Goal: Transaction & Acquisition: Subscribe to service/newsletter

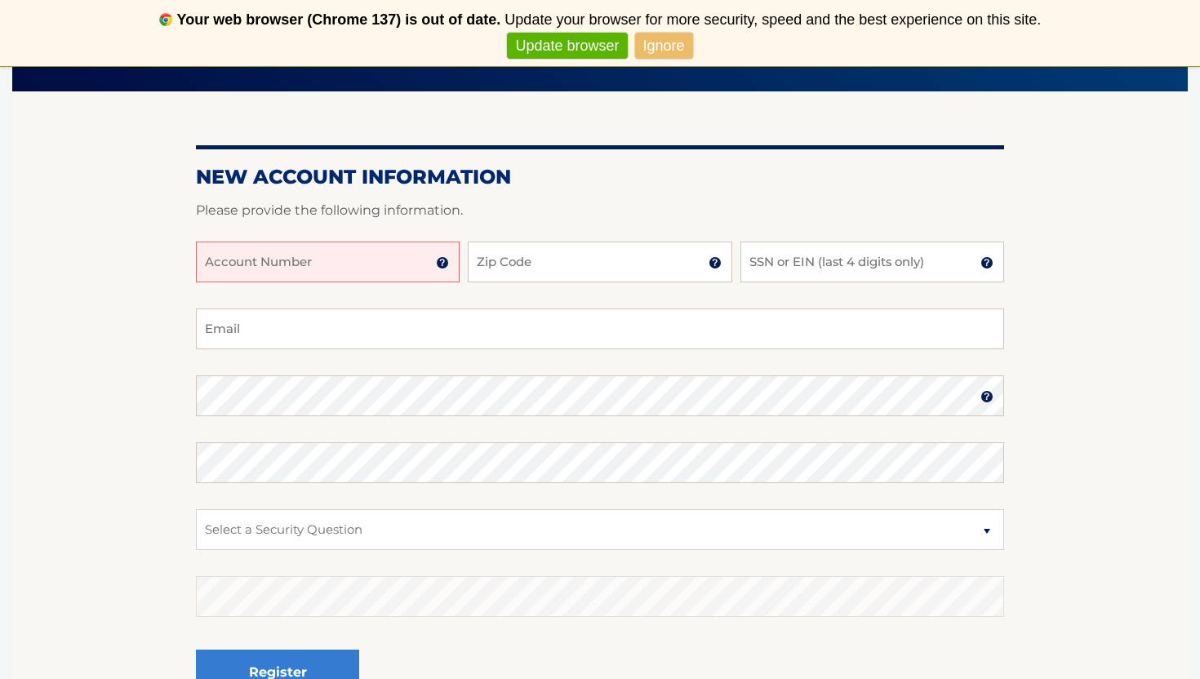
scroll to position [176, 0]
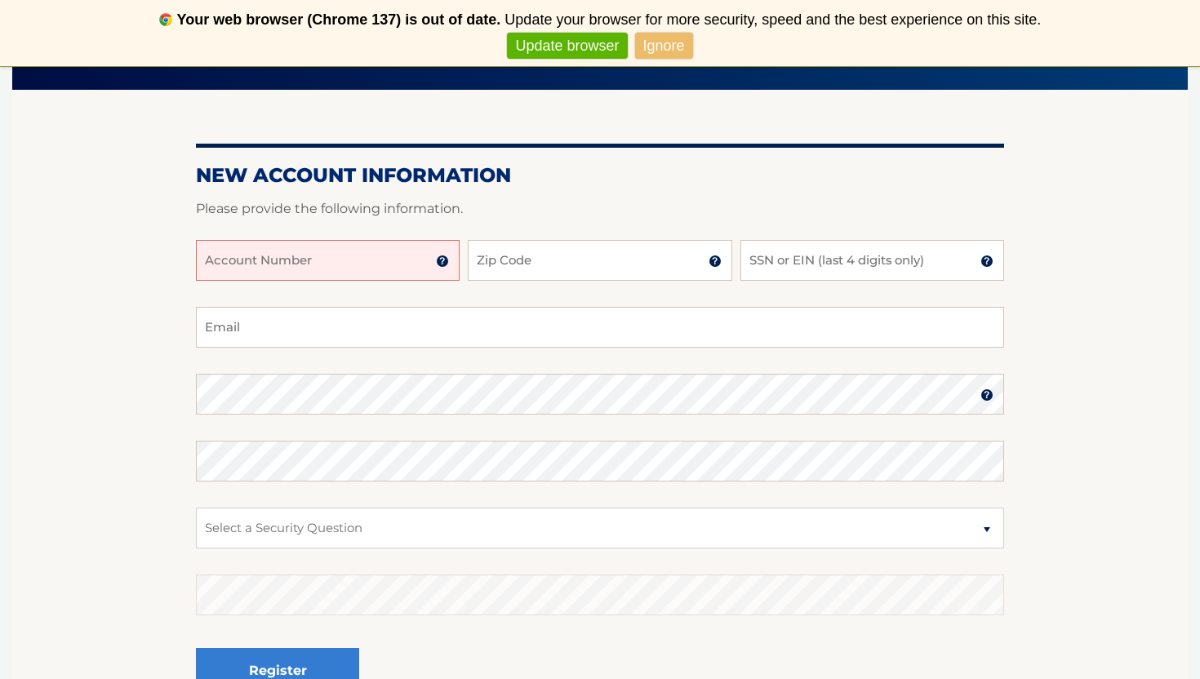
click at [381, 259] on input "Account Number" at bounding box center [328, 260] width 264 height 41
type input "44455981403"
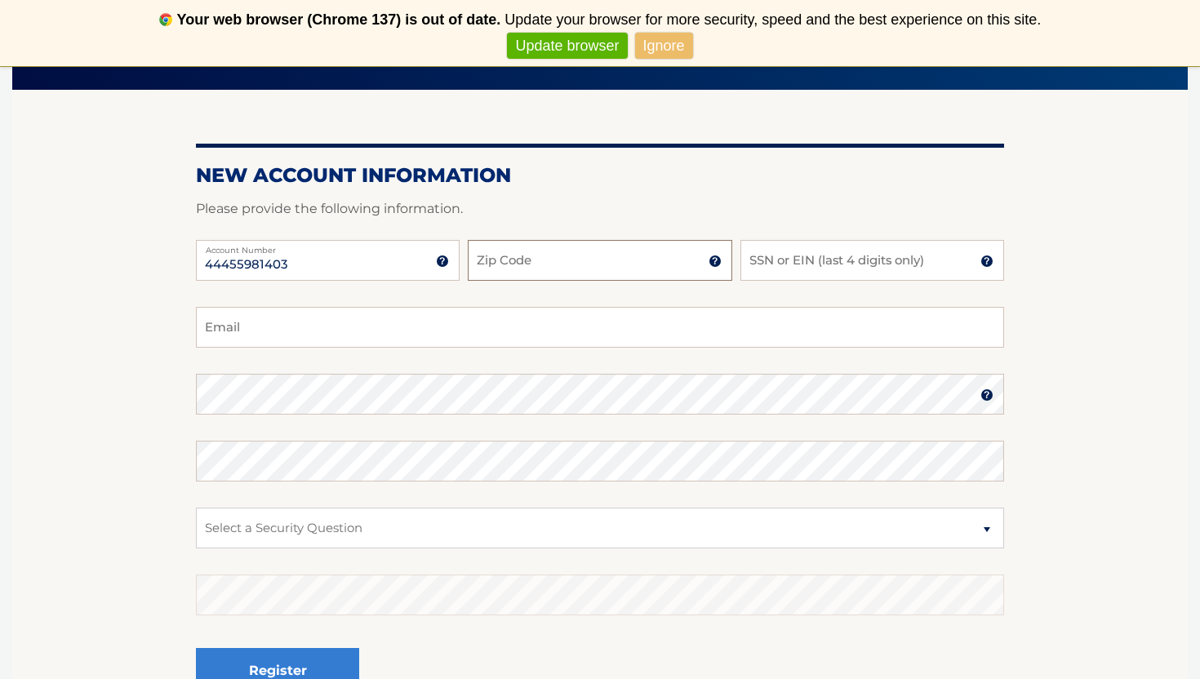
click at [617, 272] on input "Zip Code" at bounding box center [600, 260] width 264 height 41
type input "10302"
click at [871, 265] on input "SSN or EIN (last 4 digits only)" at bounding box center [873, 260] width 264 height 41
type input "4681"
click at [596, 329] on input "Email" at bounding box center [600, 327] width 808 height 41
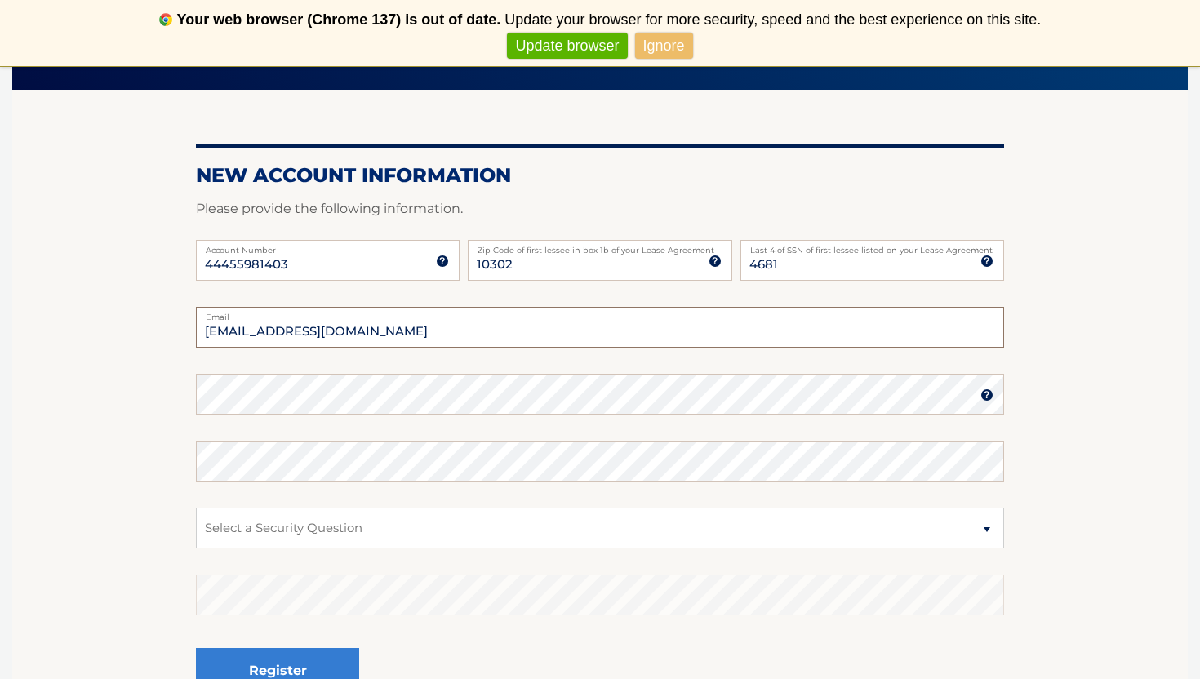
type input "daglen94@hotmail.com"
click at [345, 530] on select "Select a Security Question What was the name of your elementary school? What is…" at bounding box center [600, 528] width 808 height 41
select select "2"
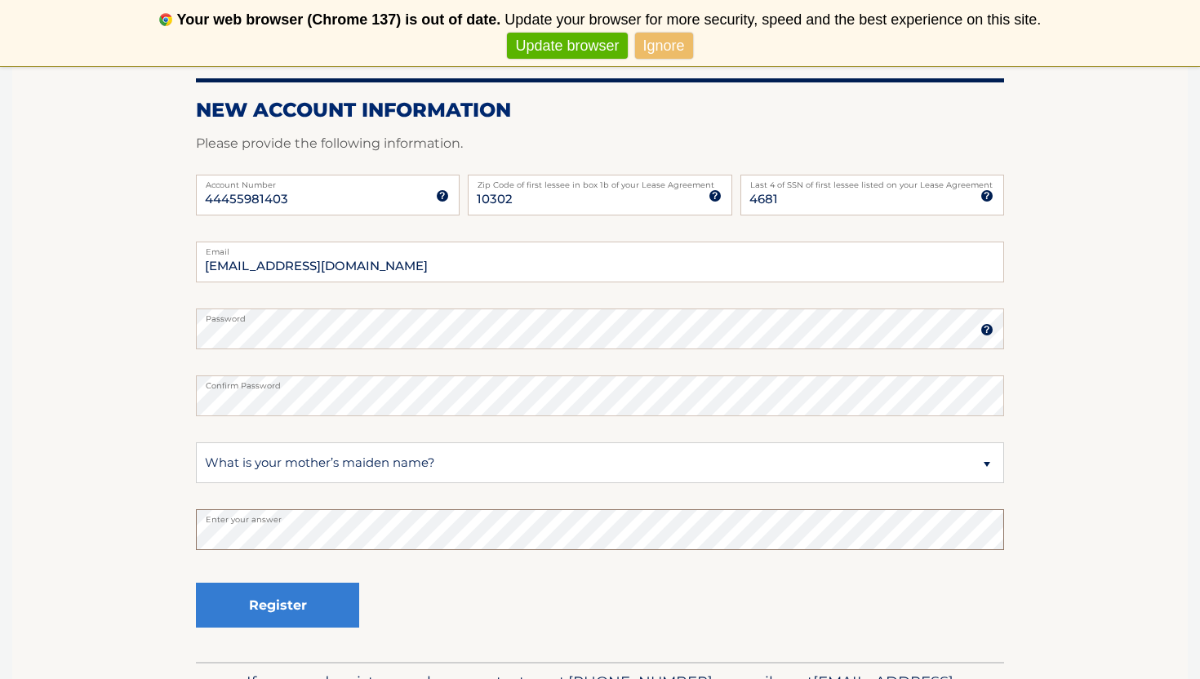
scroll to position [246, 0]
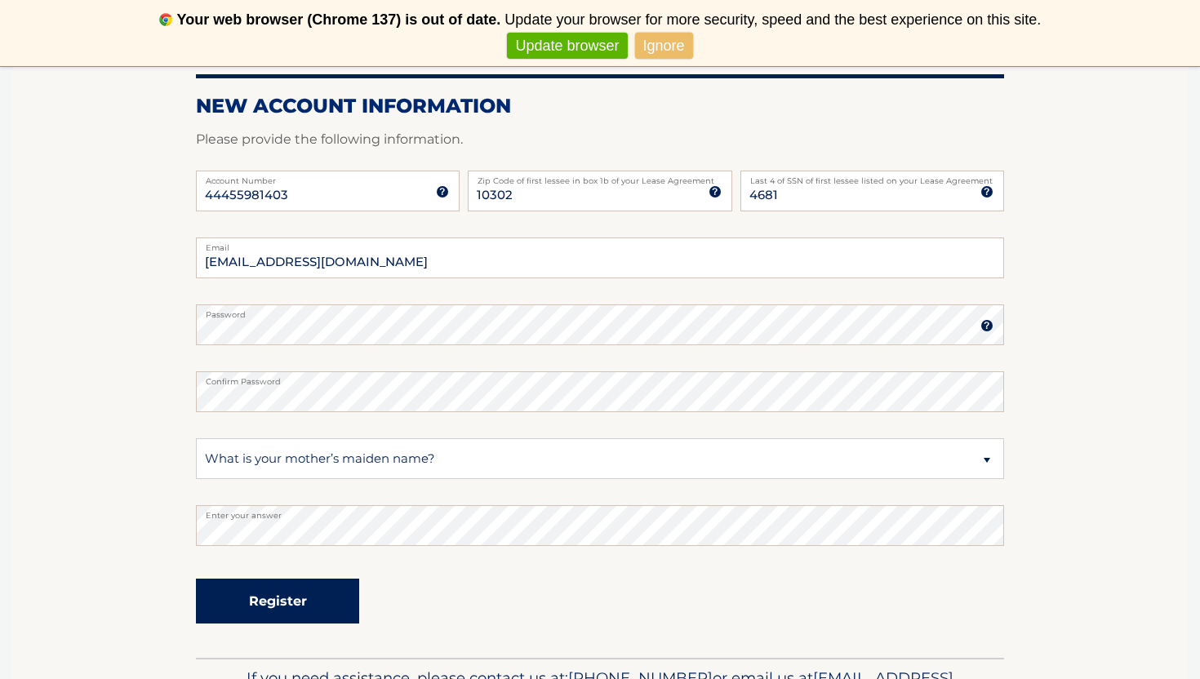
click at [261, 610] on button "Register" at bounding box center [277, 601] width 163 height 45
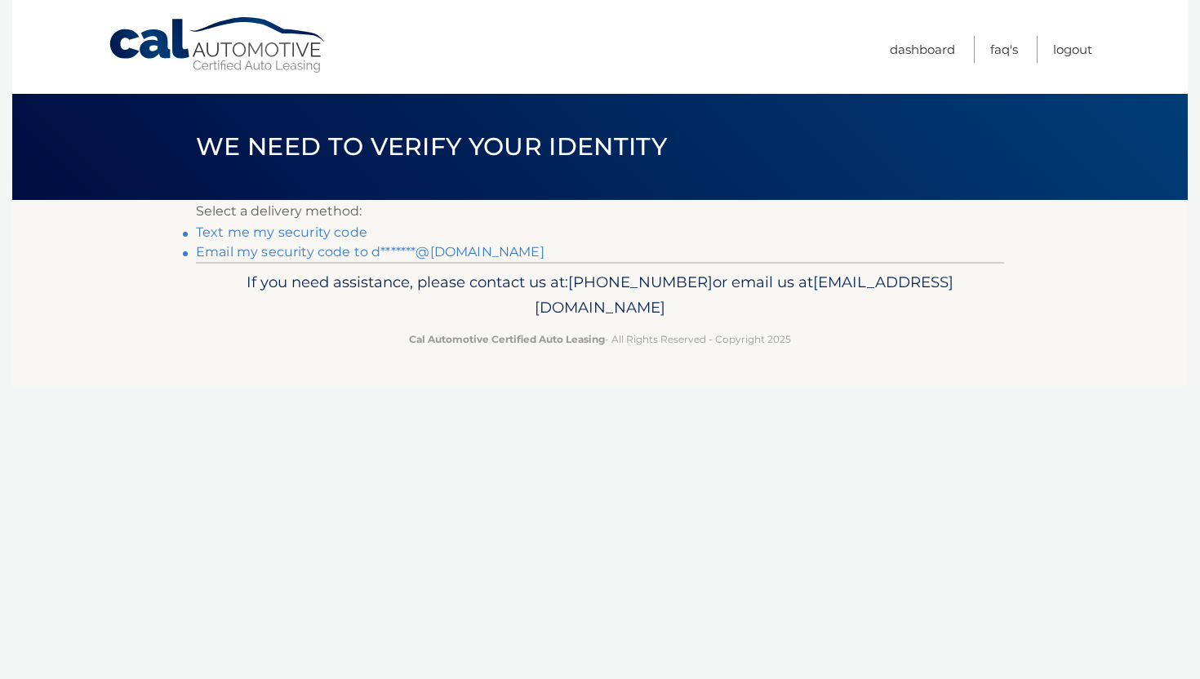
click at [301, 234] on link "Text me my security code" at bounding box center [281, 233] width 171 height 16
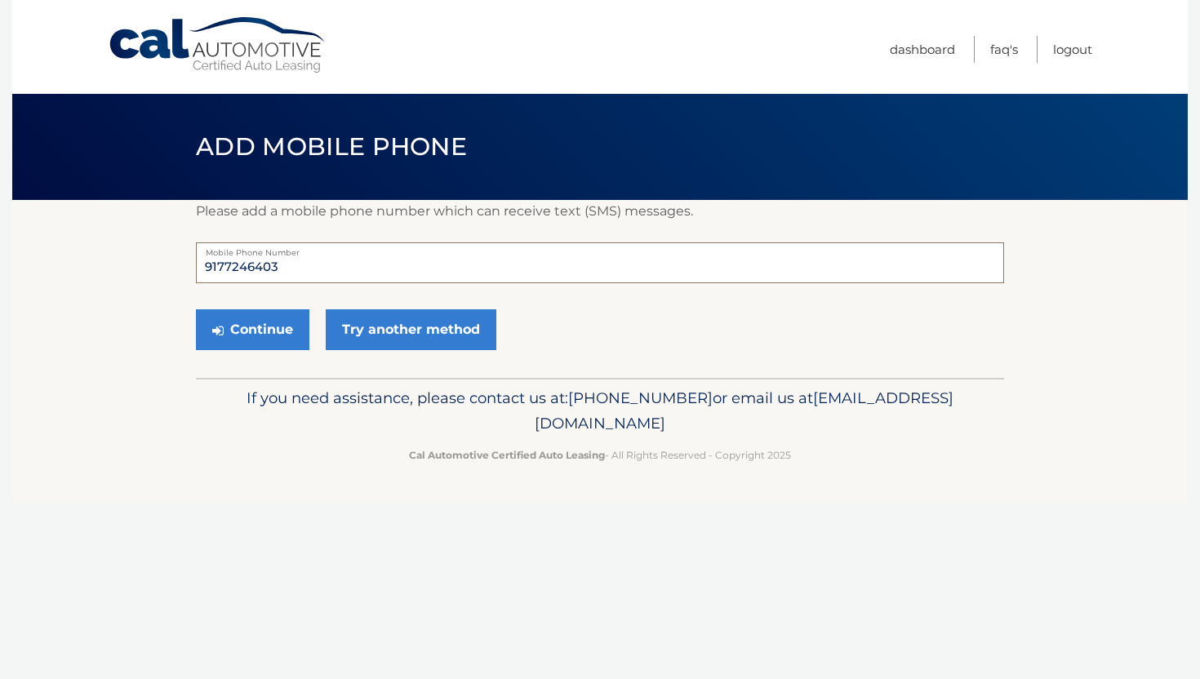
click at [268, 268] on input "9177246403" at bounding box center [600, 263] width 808 height 41
type input "3474395719"
click at [278, 335] on button "Continue" at bounding box center [253, 330] width 114 height 41
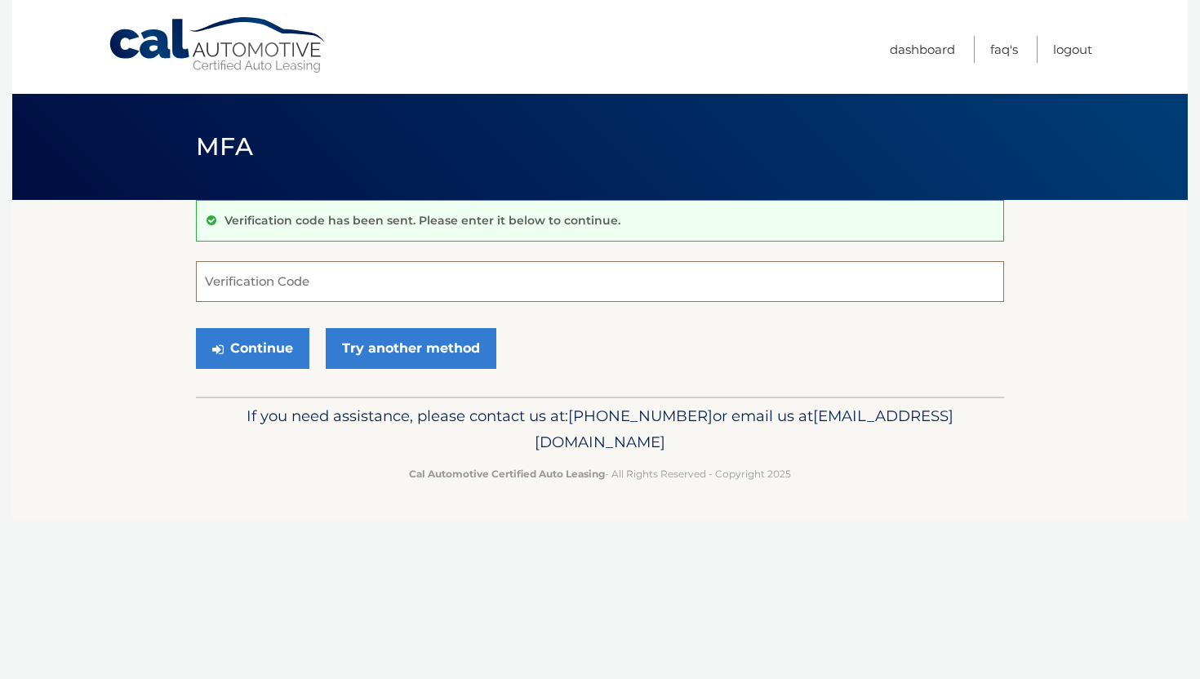
click at [283, 281] on input "Verification Code" at bounding box center [600, 281] width 808 height 41
type input "362219"
click at [261, 344] on button "Continue" at bounding box center [253, 348] width 114 height 41
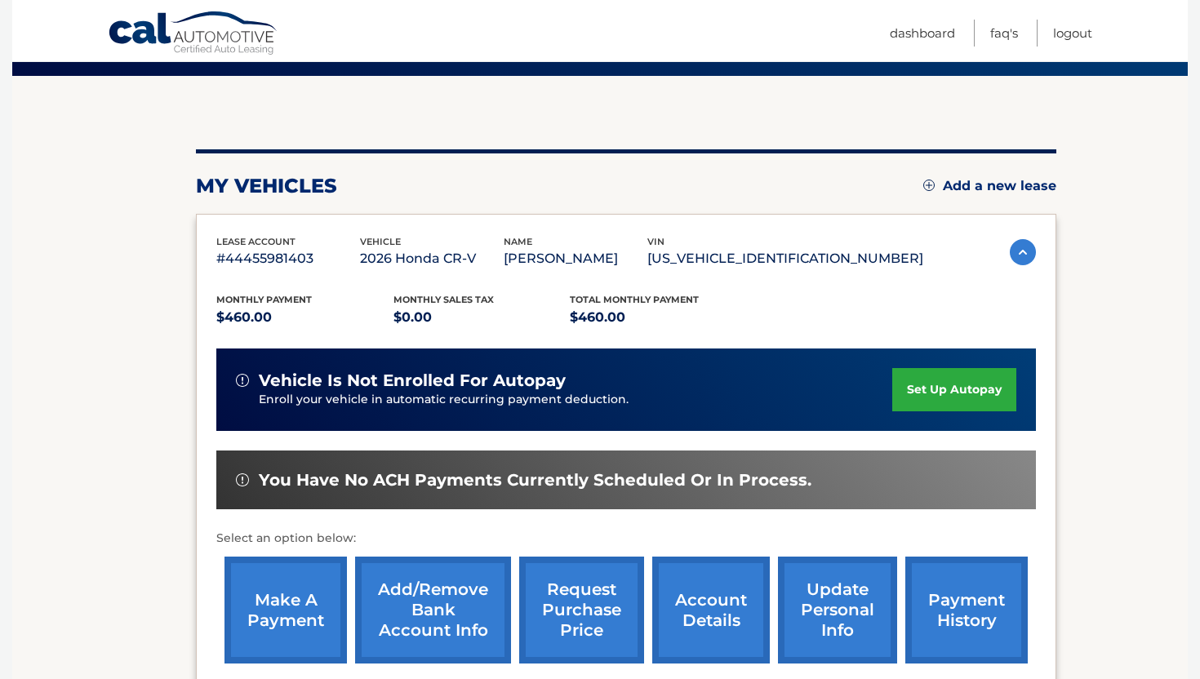
scroll to position [125, 0]
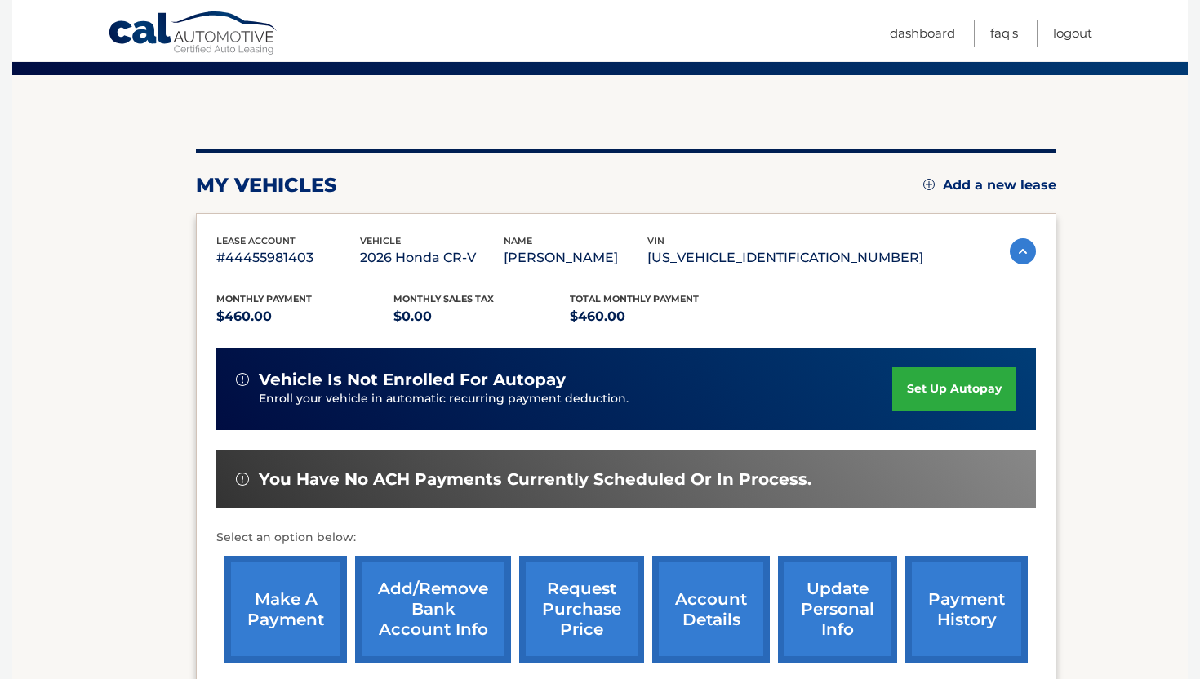
click at [307, 618] on link "make a payment" at bounding box center [286, 609] width 122 height 107
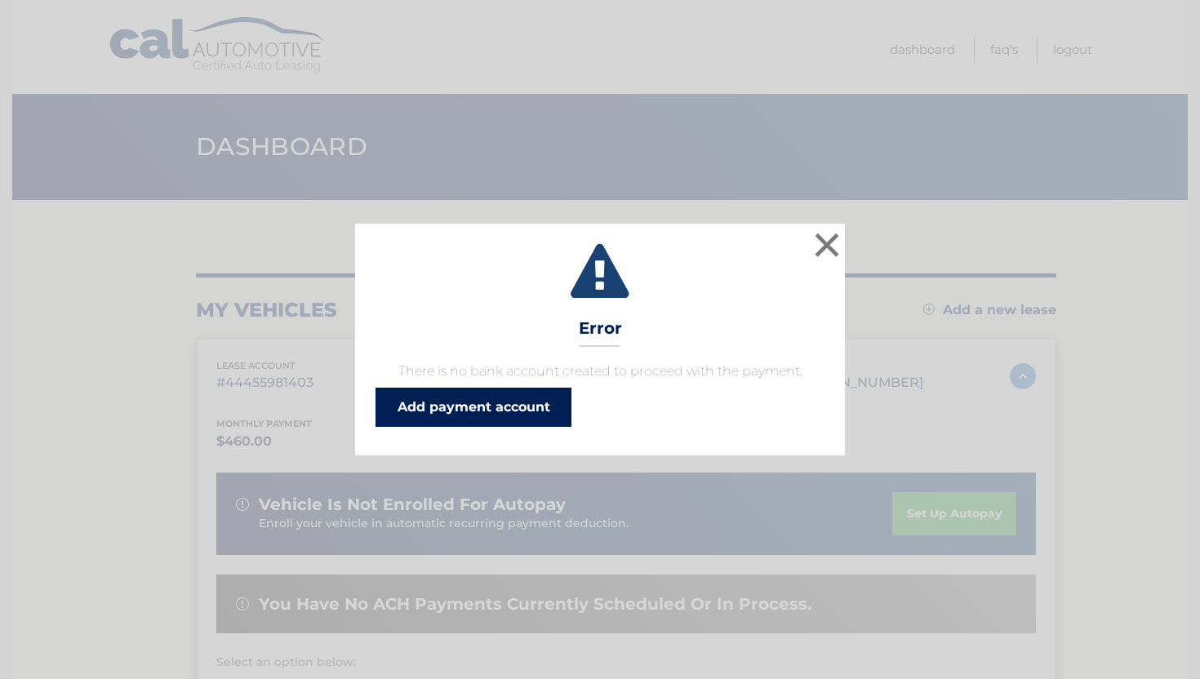
click at [493, 409] on link "Add payment account" at bounding box center [474, 407] width 196 height 39
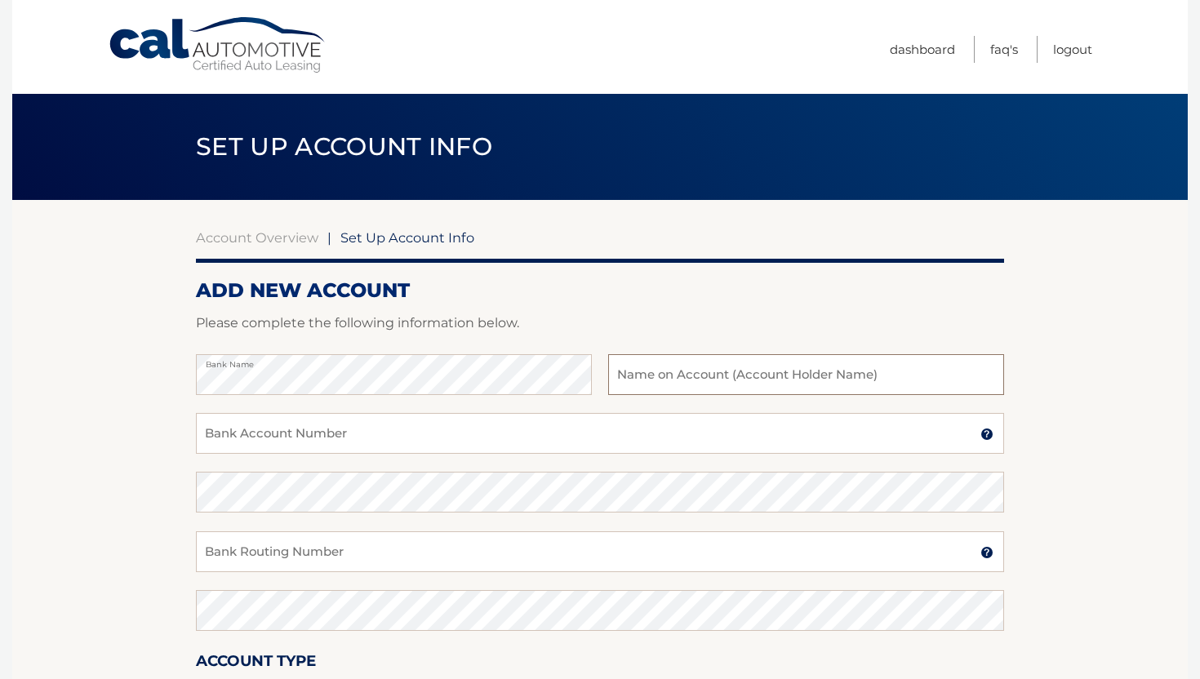
click at [719, 376] on input "text" at bounding box center [806, 374] width 396 height 41
type input "Glenda Naranjo"
click at [528, 435] on input "Bank Account Number" at bounding box center [600, 433] width 808 height 41
type input "097071408465"
click at [435, 553] on input "Bank Routing Number" at bounding box center [600, 552] width 808 height 41
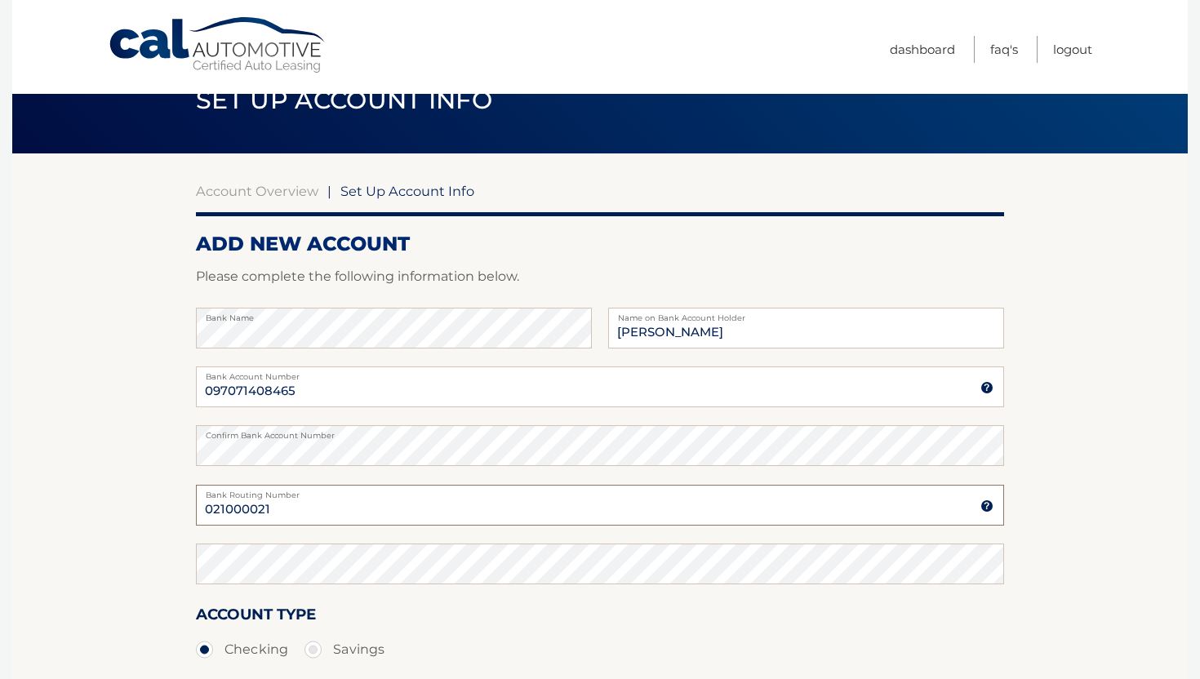
scroll to position [60, 0]
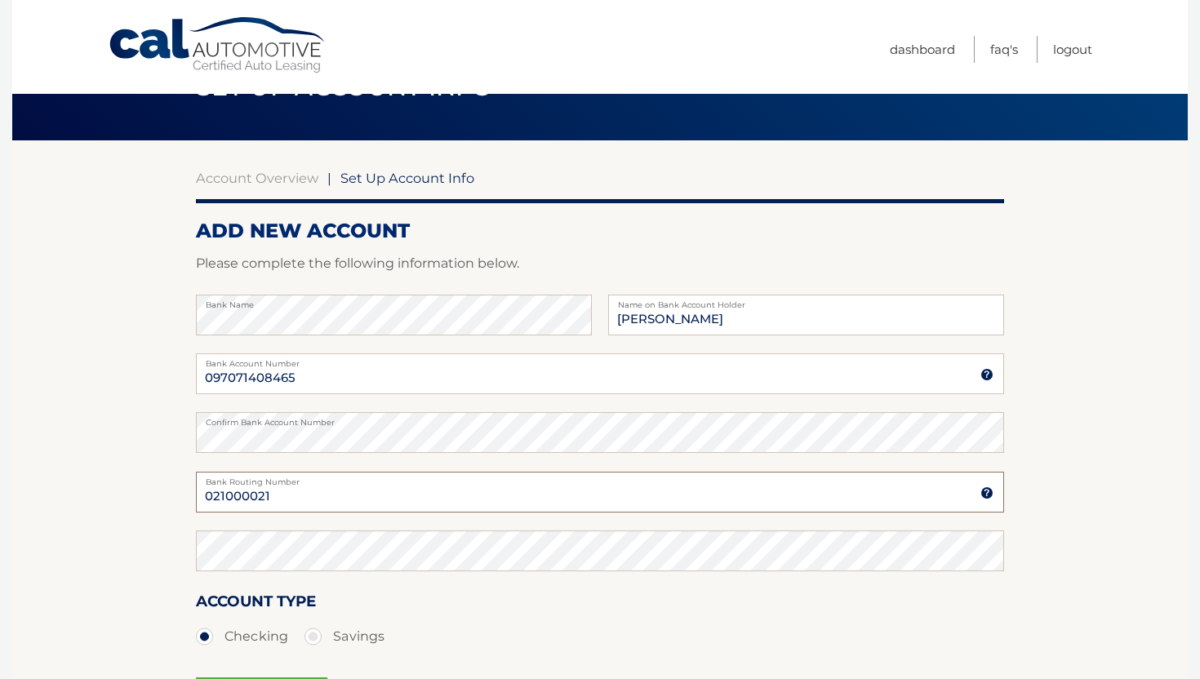
type input "021000021"
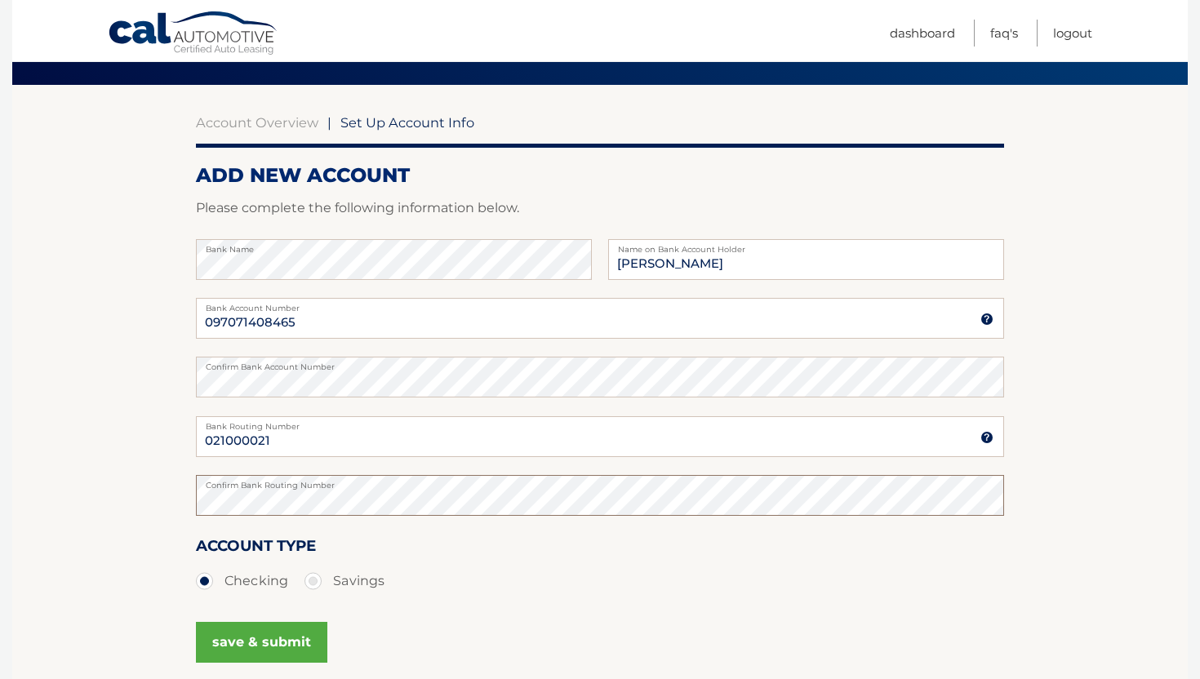
scroll to position [132, 0]
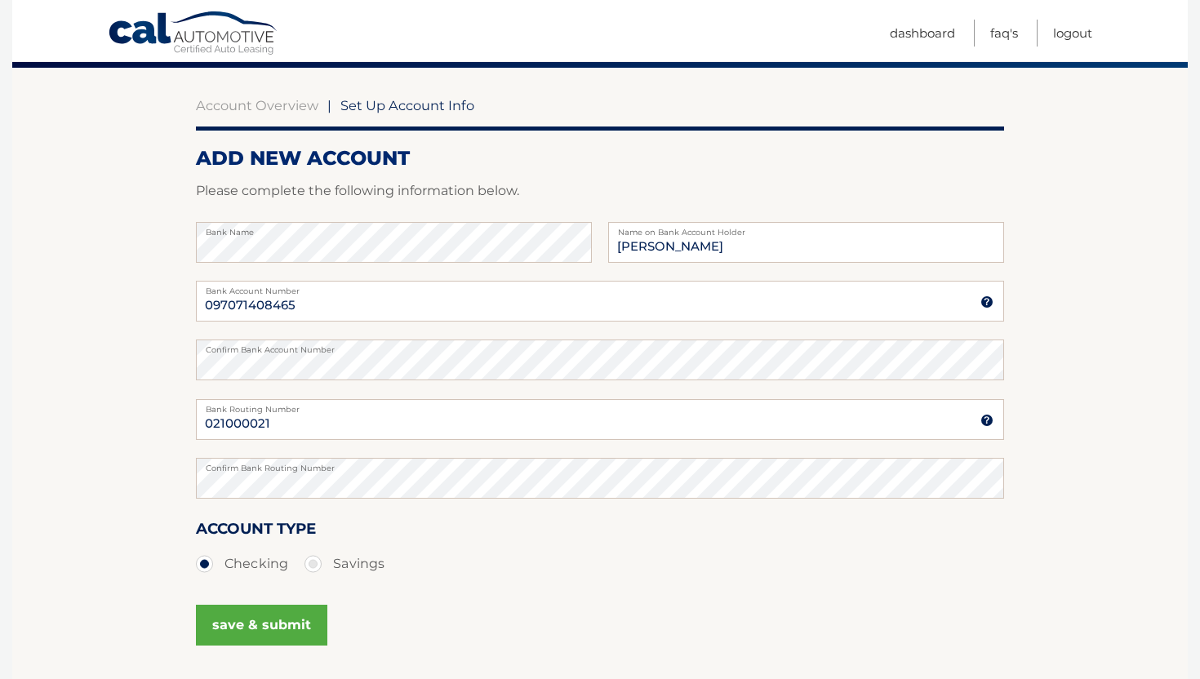
click at [252, 623] on button "save & submit" at bounding box center [261, 625] width 131 height 41
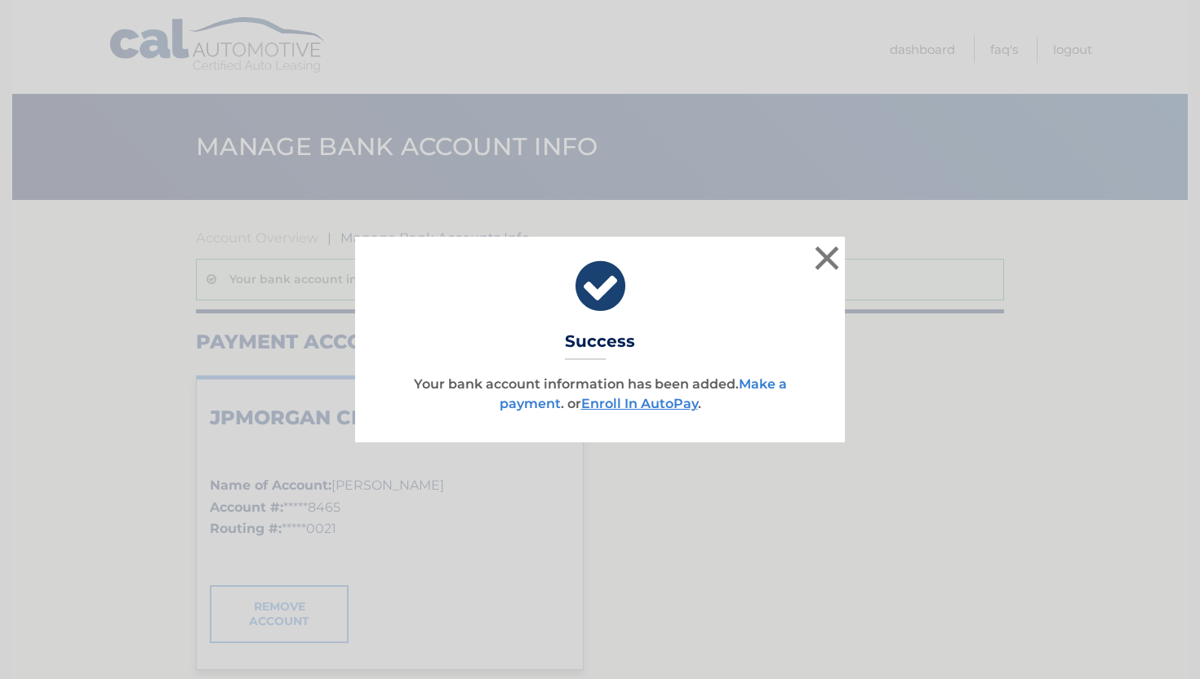
click at [762, 385] on link "Make a payment" at bounding box center [643, 393] width 287 height 35
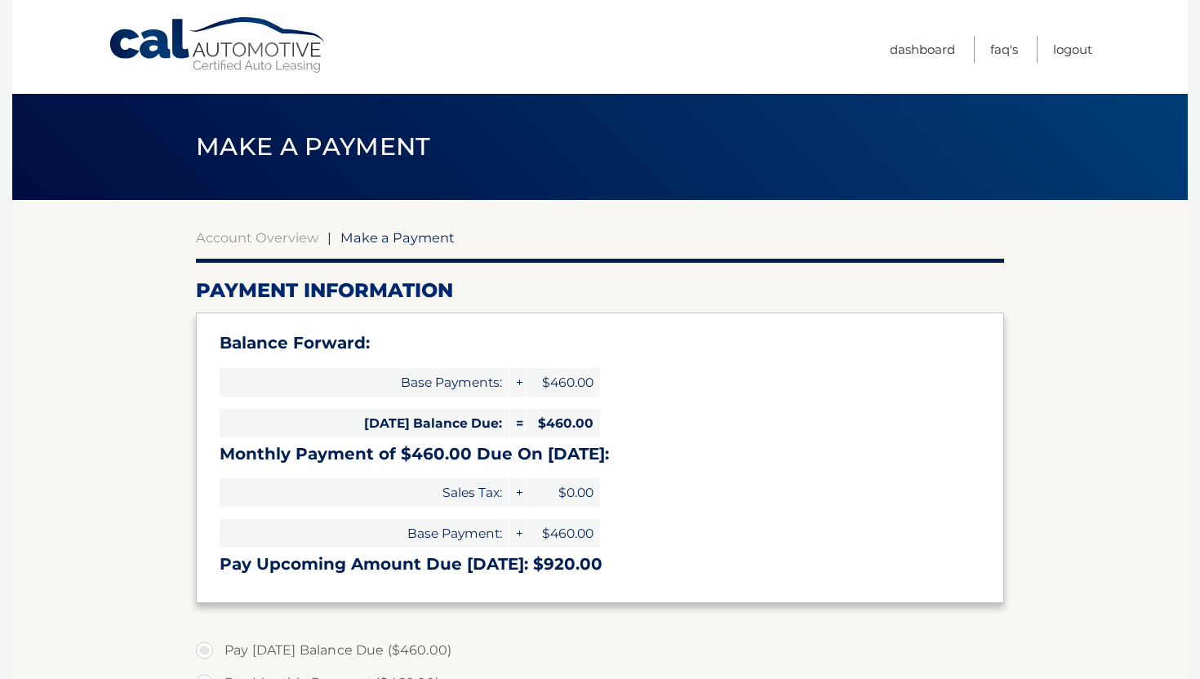
type input "920.00"
select select "YjU0NjlkOWYtMTUxZi00NjNmLWE5M2MtZDI1MzEwMDQ3NDNj"
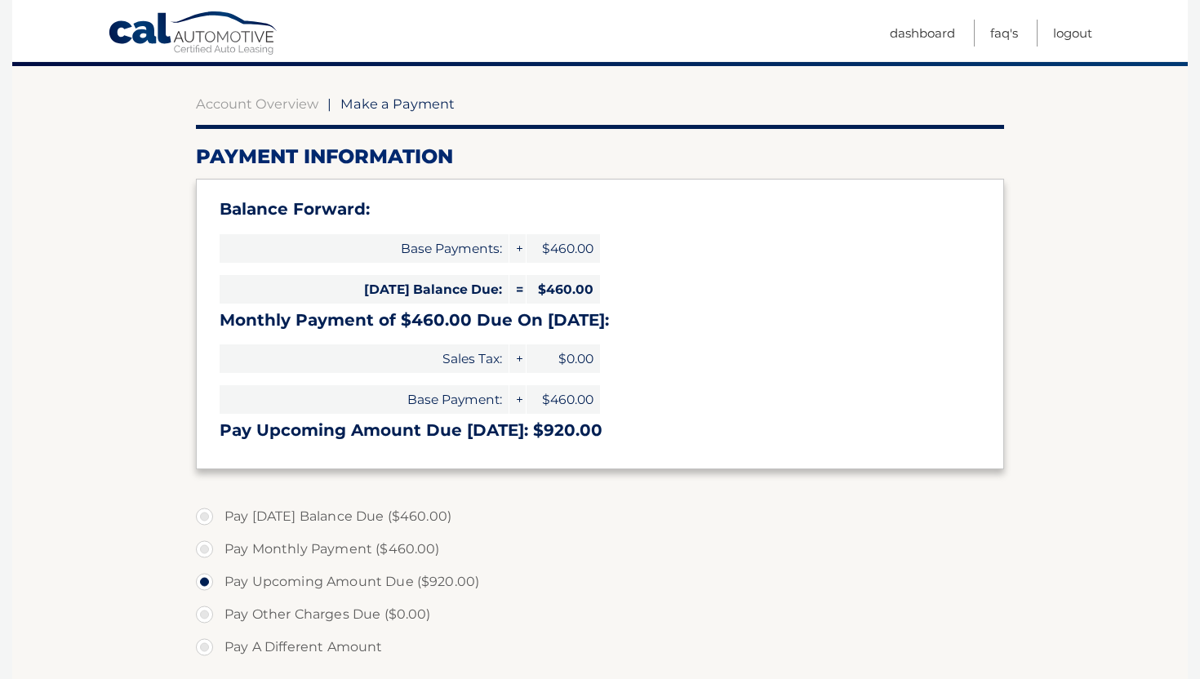
scroll to position [137, 0]
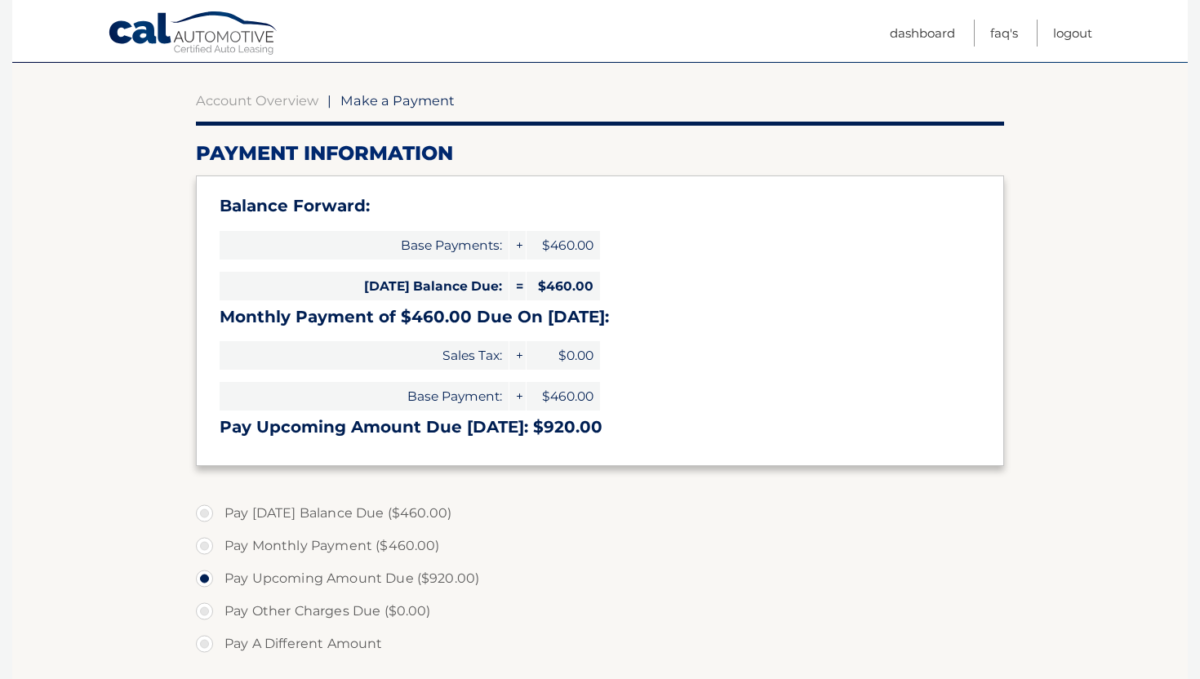
click at [339, 511] on label "Pay [DATE] Balance Due ($460.00)" at bounding box center [600, 513] width 808 height 33
click at [219, 511] on input "Pay [DATE] Balance Due ($460.00)" at bounding box center [211, 510] width 16 height 26
radio input "true"
type input "460.00"
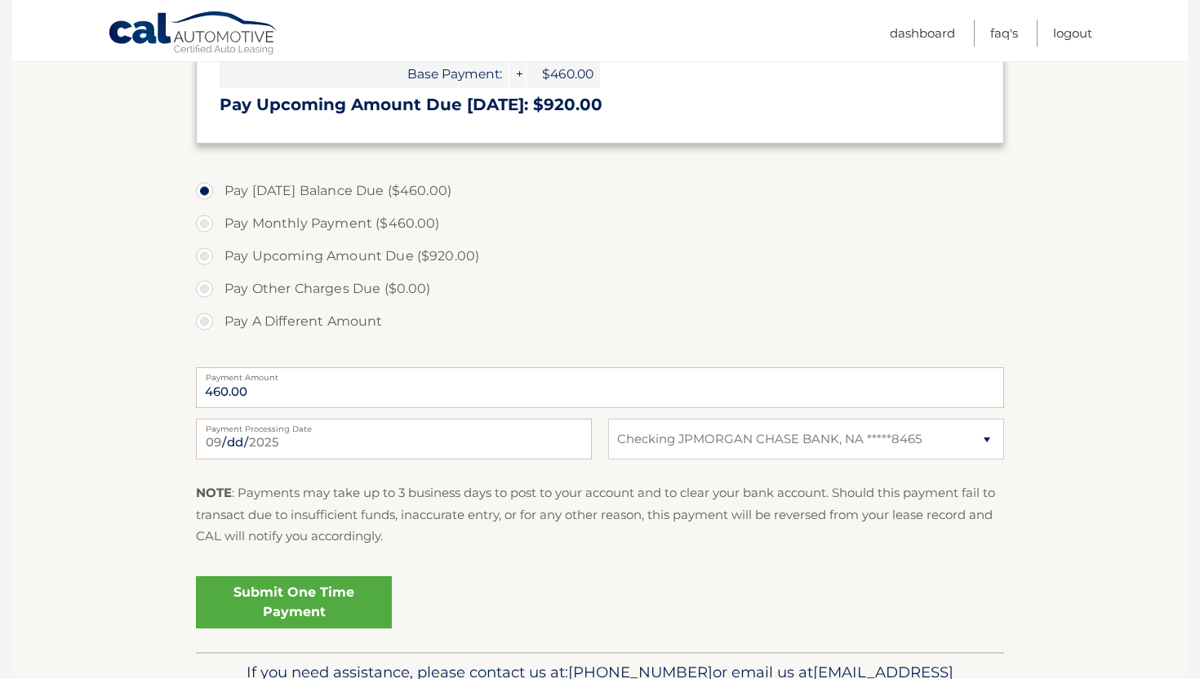
scroll to position [461, 0]
click at [284, 602] on link "Submit One Time Payment" at bounding box center [294, 601] width 196 height 52
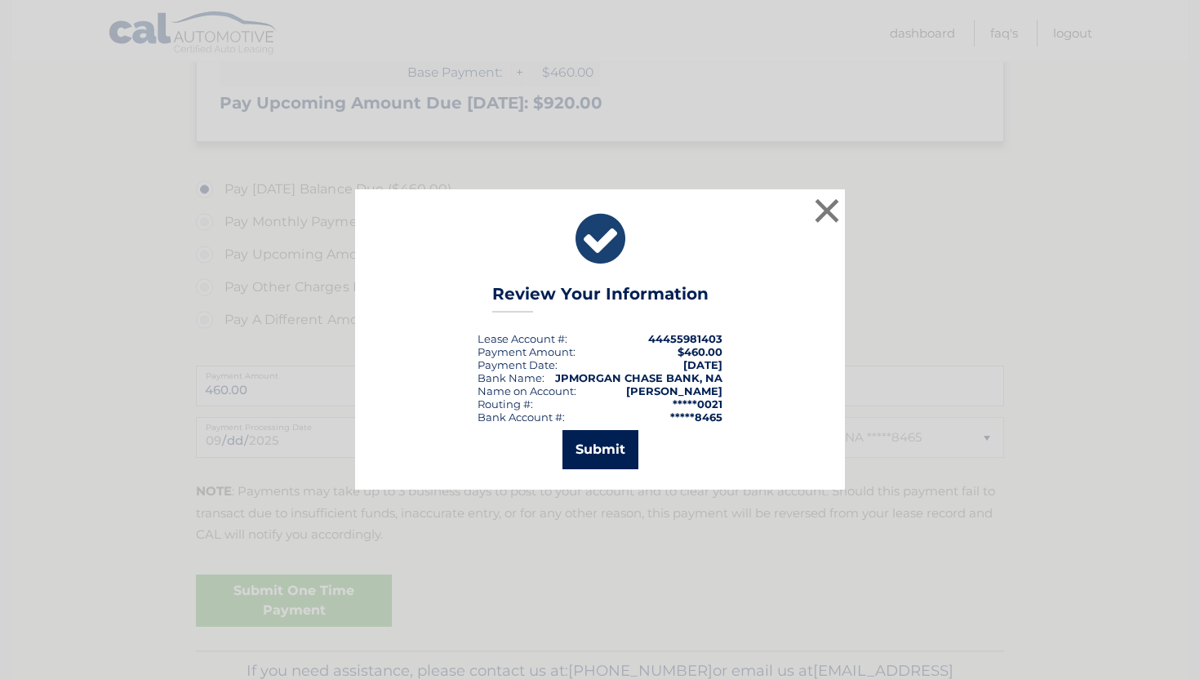
click at [613, 456] on button "Submit" at bounding box center [601, 449] width 76 height 39
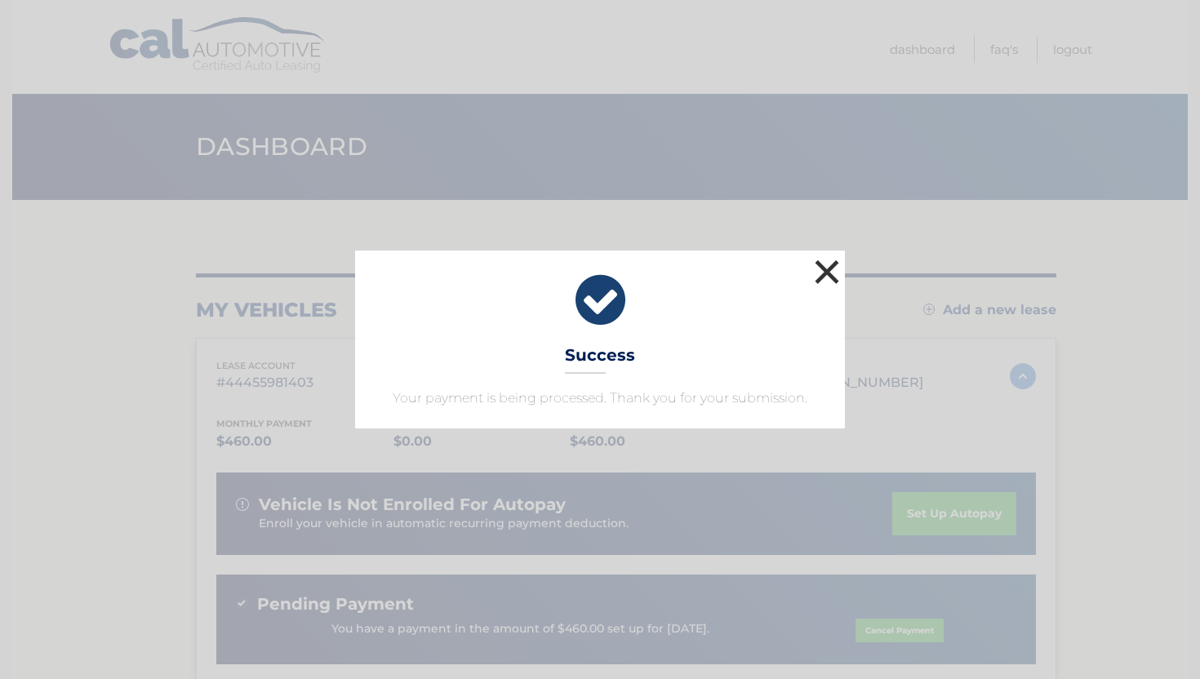
click at [830, 269] on button "×" at bounding box center [827, 272] width 33 height 33
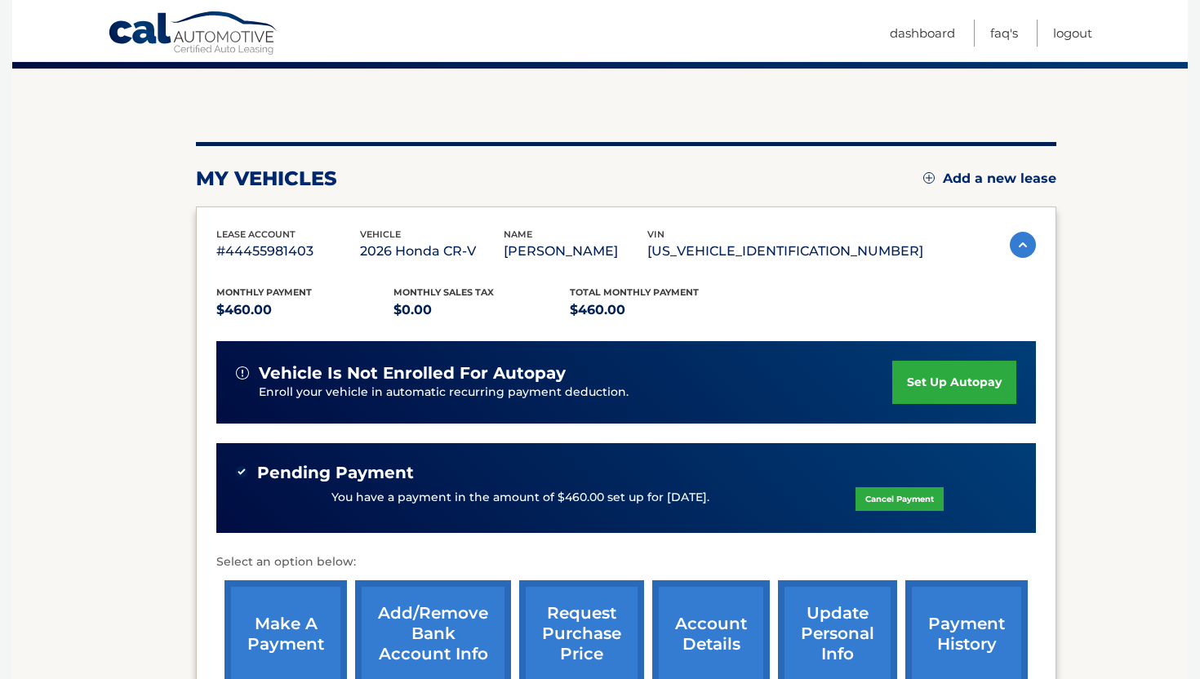
scroll to position [135, 0]
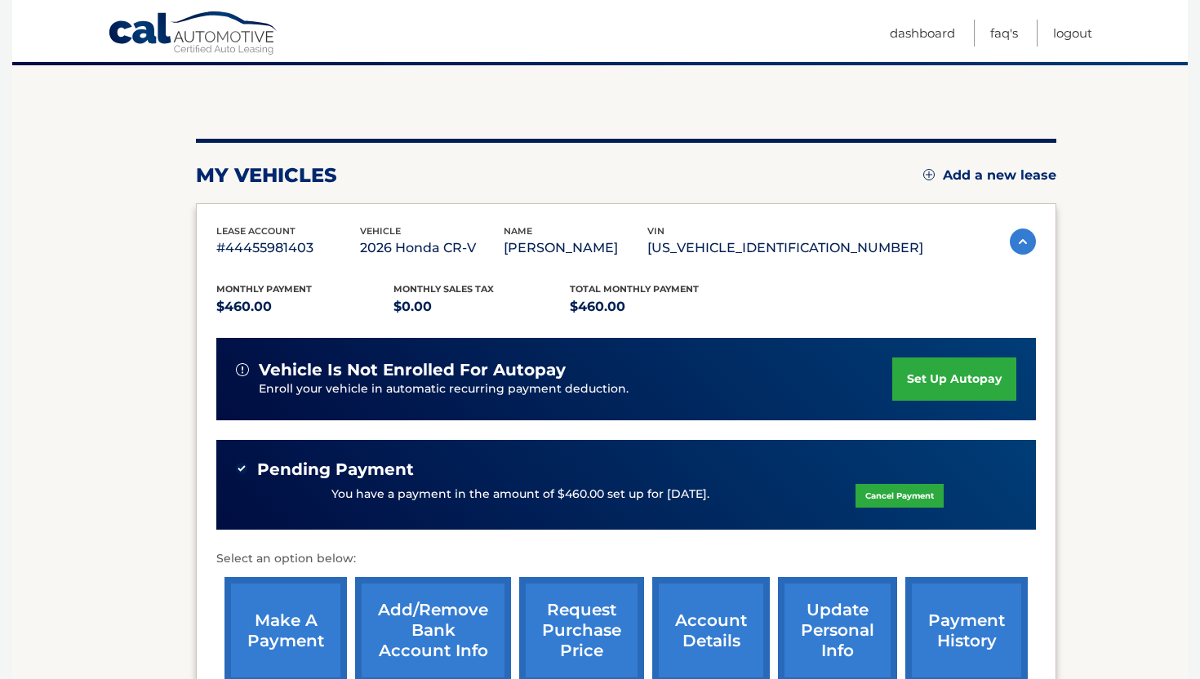
click at [939, 386] on link "set up autopay" at bounding box center [955, 379] width 124 height 43
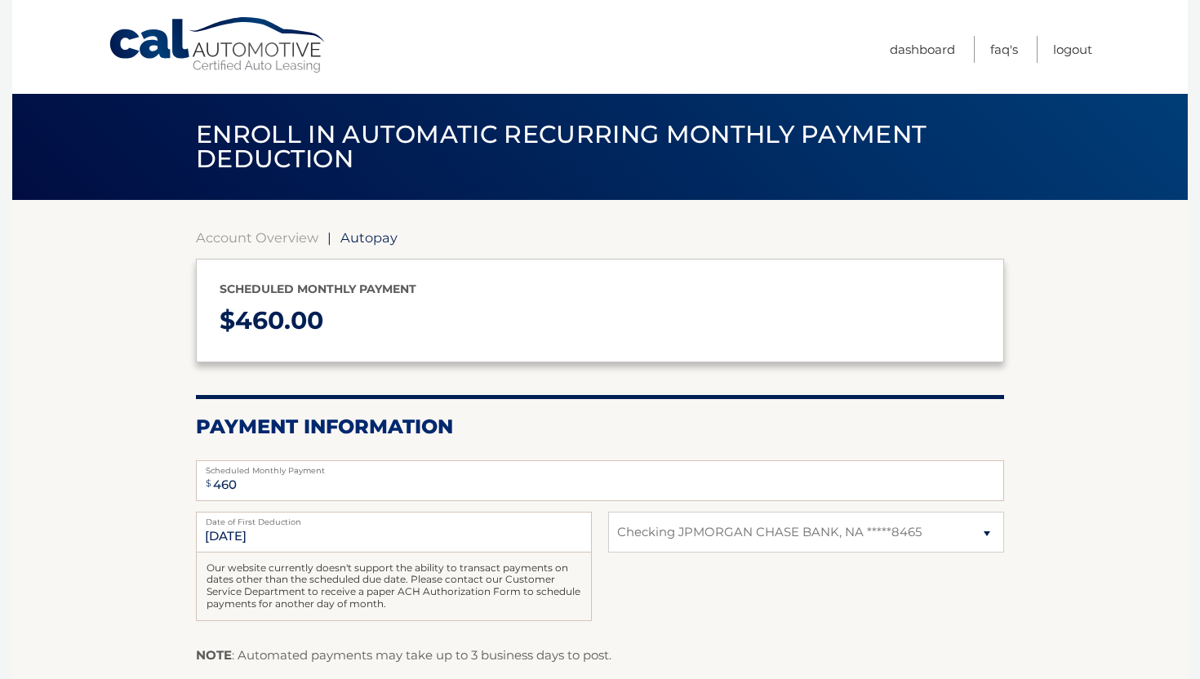
select select "YjU0NjlkOWYtMTUxZi00NjNmLWE5M2MtZDI1MzEwMDQ3NDNj"
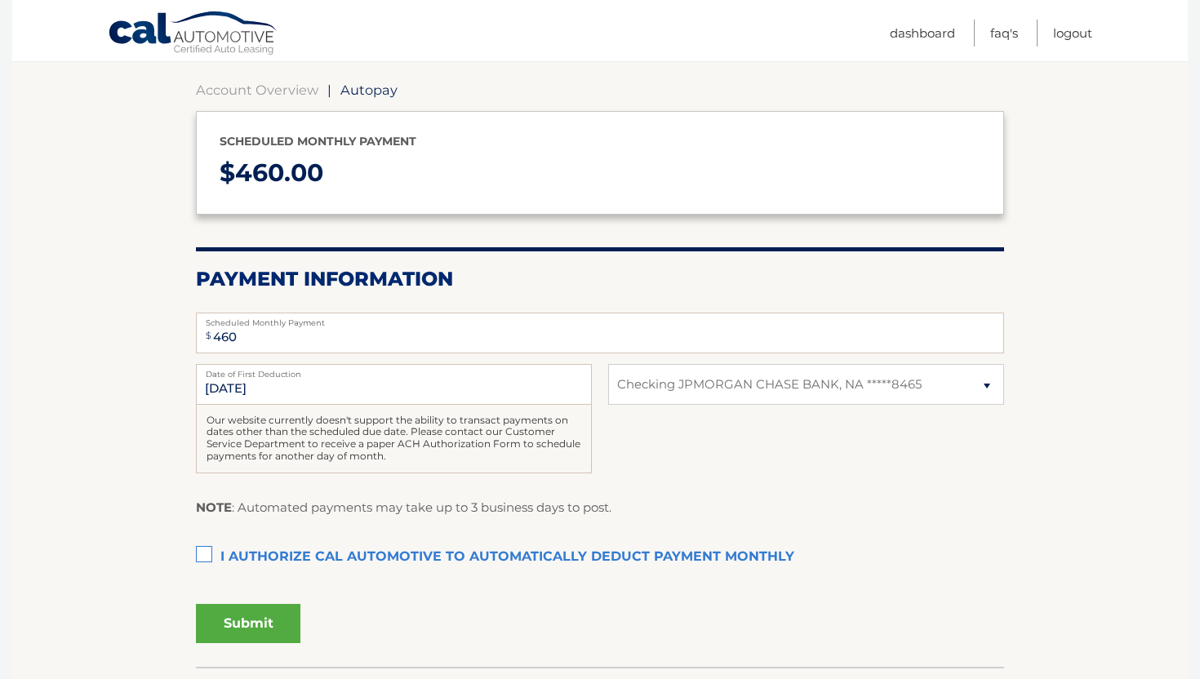
scroll to position [149, 0]
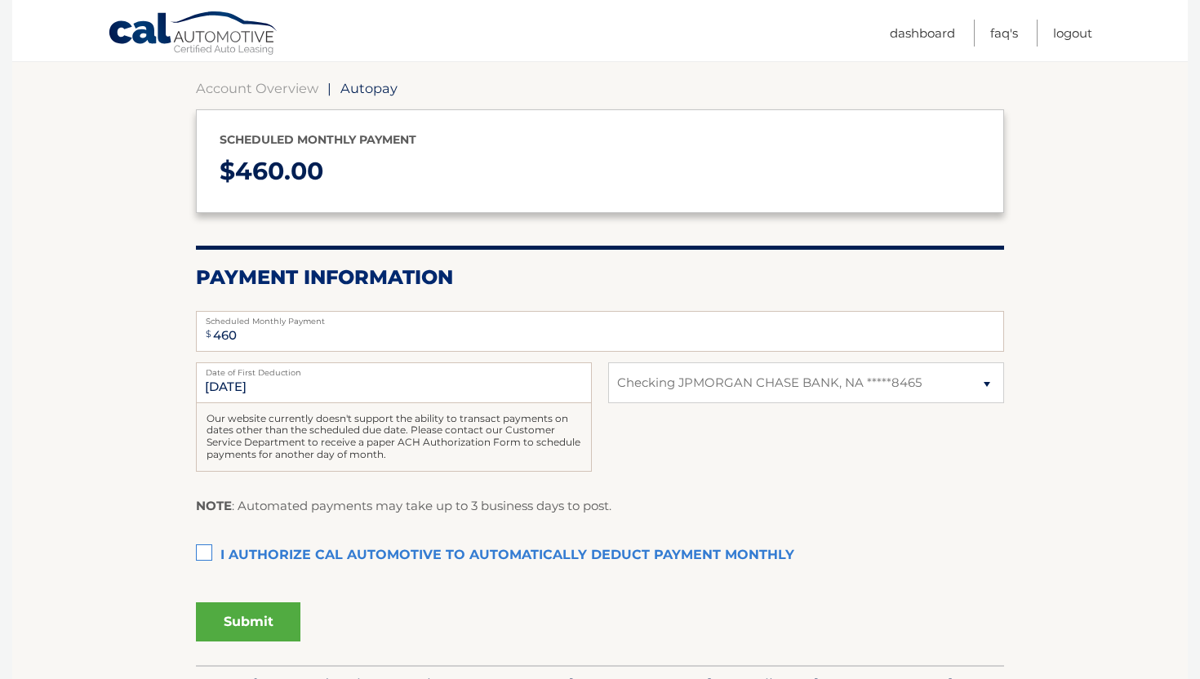
click at [207, 557] on label "I authorize cal automotive to automatically deduct payment monthly This checkbo…" at bounding box center [600, 556] width 808 height 33
click at [0, 0] on input "I authorize cal automotive to automatically deduct payment monthly This checkbo…" at bounding box center [0, 0] width 0 height 0
click at [229, 385] on input "[DATE]" at bounding box center [394, 383] width 396 height 41
click at [241, 389] on input "[DATE]" at bounding box center [394, 383] width 396 height 41
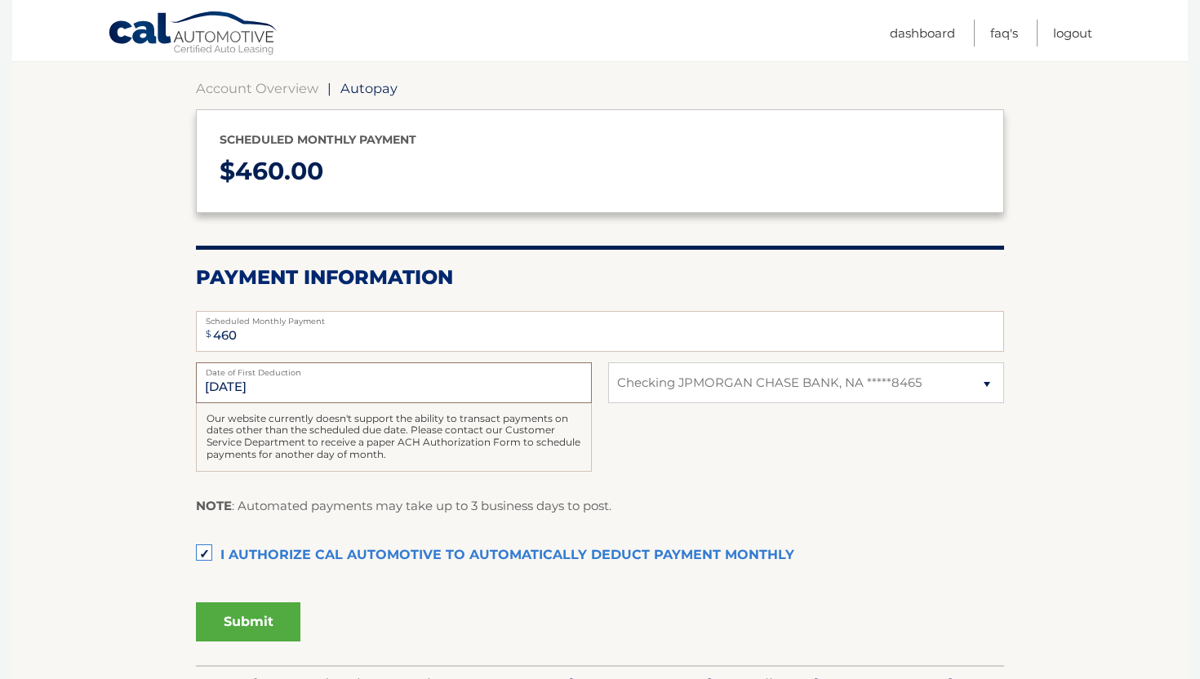
click at [221, 392] on input "[DATE]" at bounding box center [394, 383] width 396 height 41
click at [216, 390] on input "[DATE]" at bounding box center [394, 383] width 396 height 41
click at [238, 635] on button "Submit" at bounding box center [248, 622] width 105 height 39
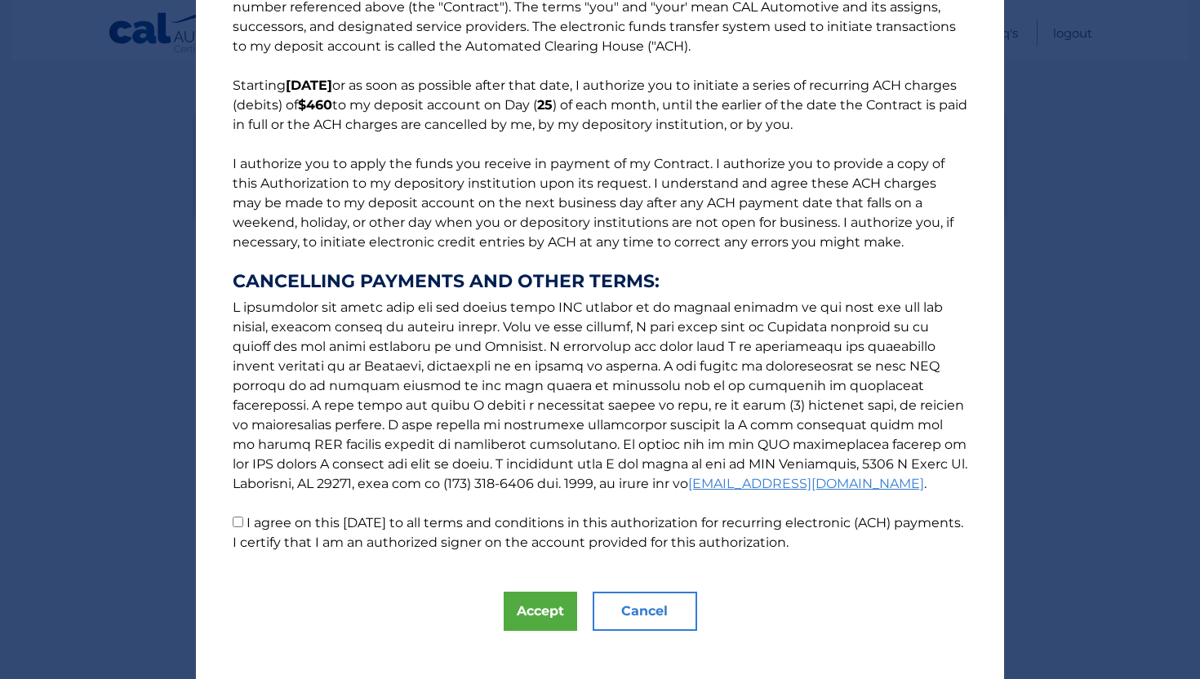
scroll to position [91, 0]
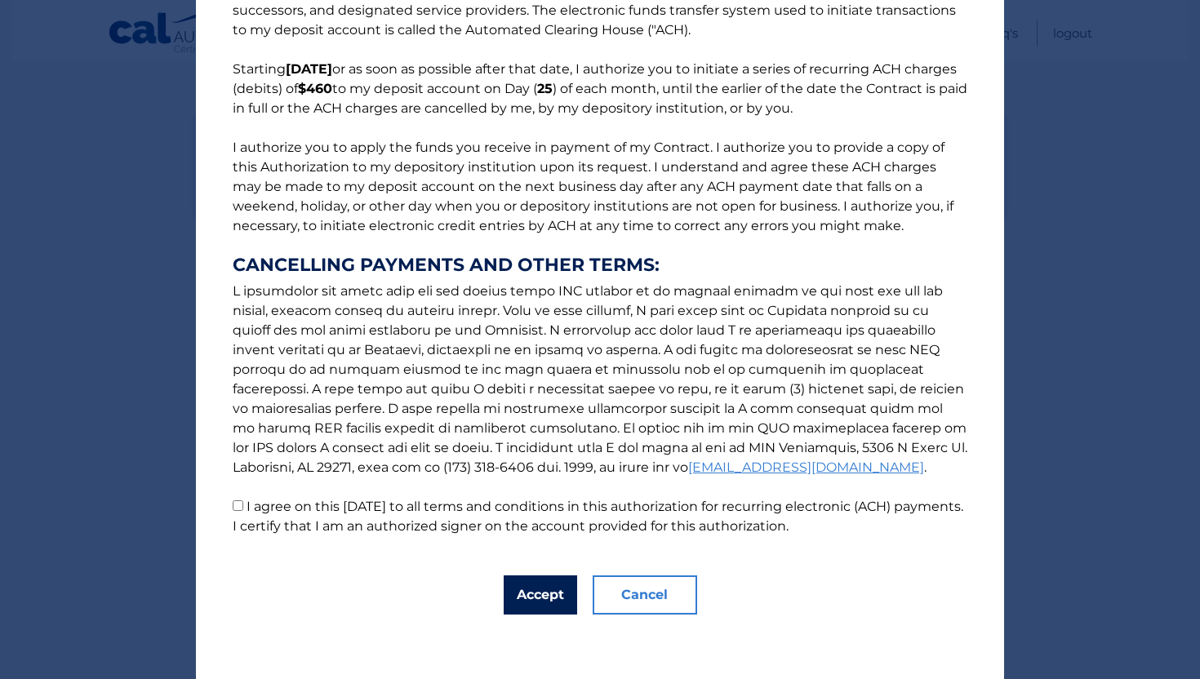
click at [537, 595] on button "Accept" at bounding box center [540, 595] width 73 height 39
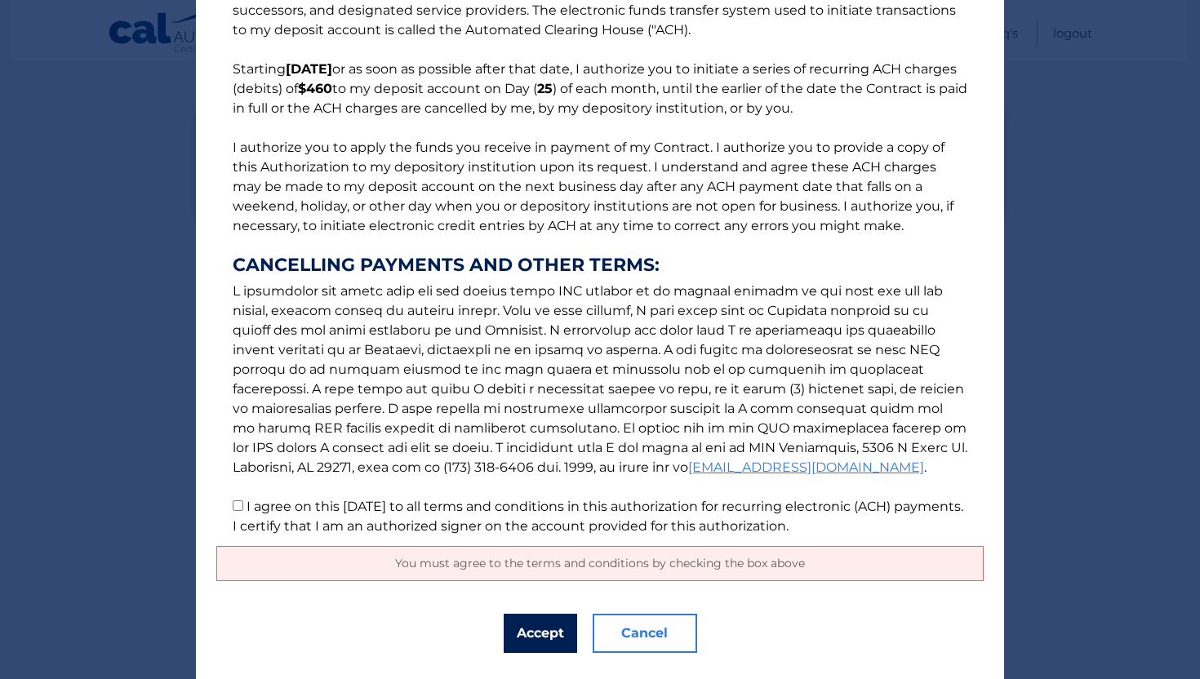
click at [540, 635] on button "Accept" at bounding box center [540, 633] width 73 height 39
click at [242, 505] on input "I agree on this [DATE] to all terms and conditions in this authorization for re…" at bounding box center [238, 506] width 11 height 11
checkbox input "true"
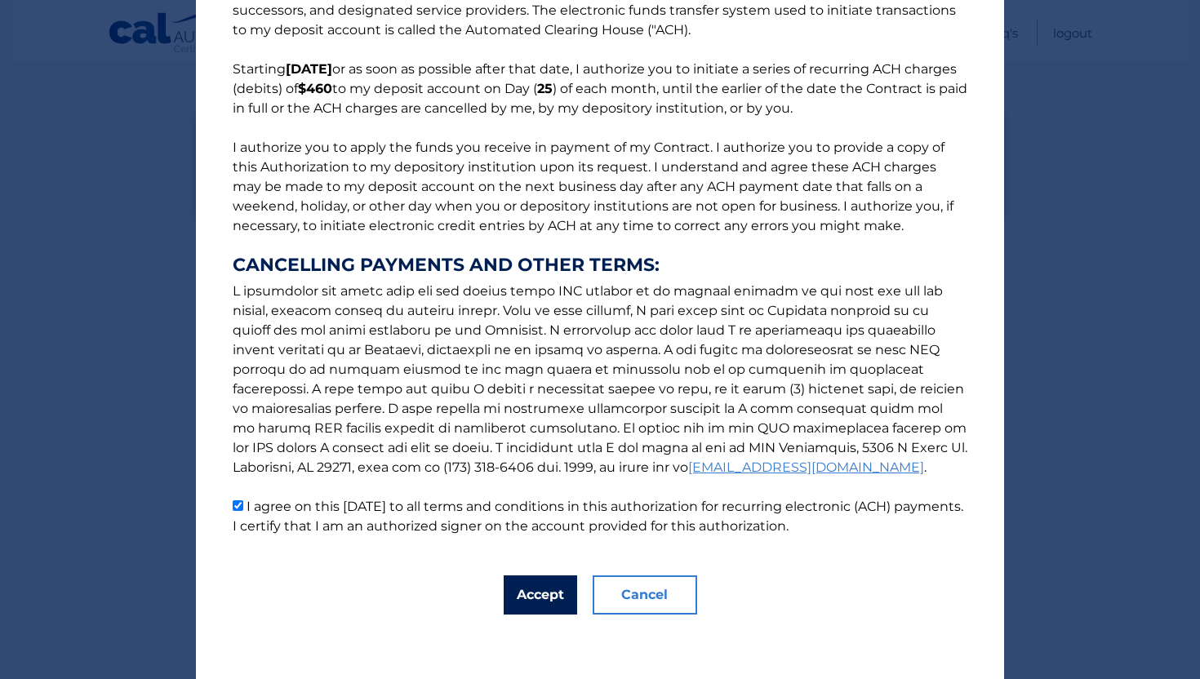
click at [535, 593] on button "Accept" at bounding box center [540, 595] width 73 height 39
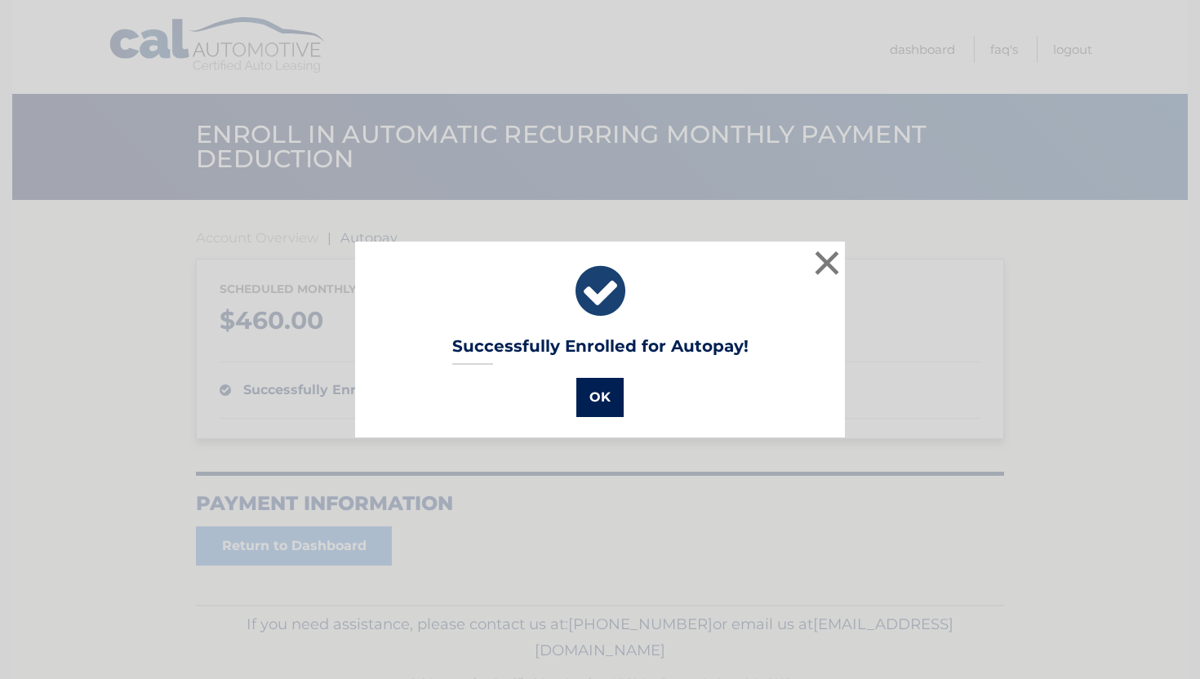
click at [601, 393] on button "OK" at bounding box center [600, 397] width 47 height 39
